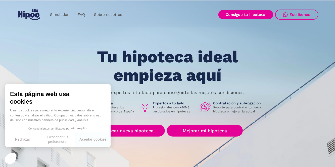
click at [148, 130] on link "Buscar nueva hipoteca" at bounding box center [128, 131] width 73 height 12
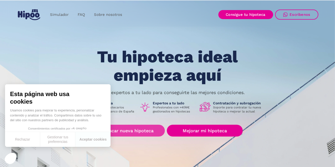
click at [139, 131] on link "Buscar nueva hipoteca" at bounding box center [128, 131] width 73 height 12
click at [145, 132] on link "Buscar nueva hipoteca" at bounding box center [128, 131] width 73 height 12
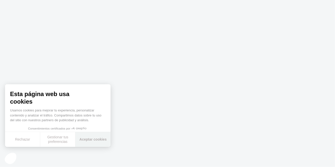
click at [101, 140] on button "Aceptar cookies" at bounding box center [92, 139] width 35 height 15
